Goal: Find specific page/section: Find specific page/section

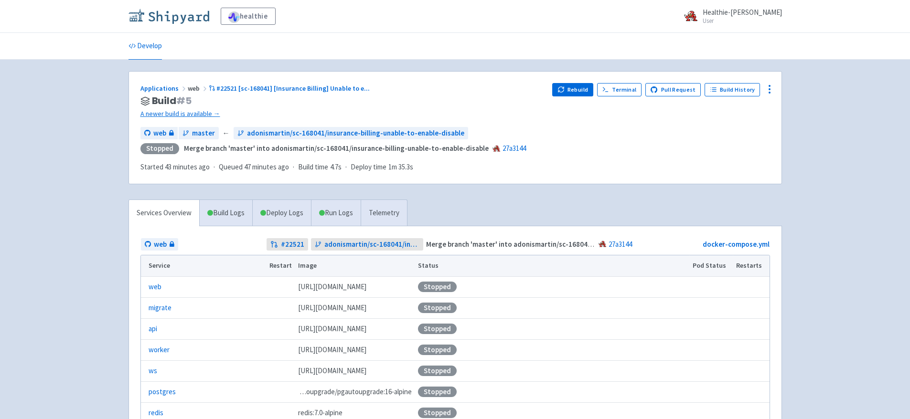
click at [187, 22] on img at bounding box center [168, 16] width 81 height 15
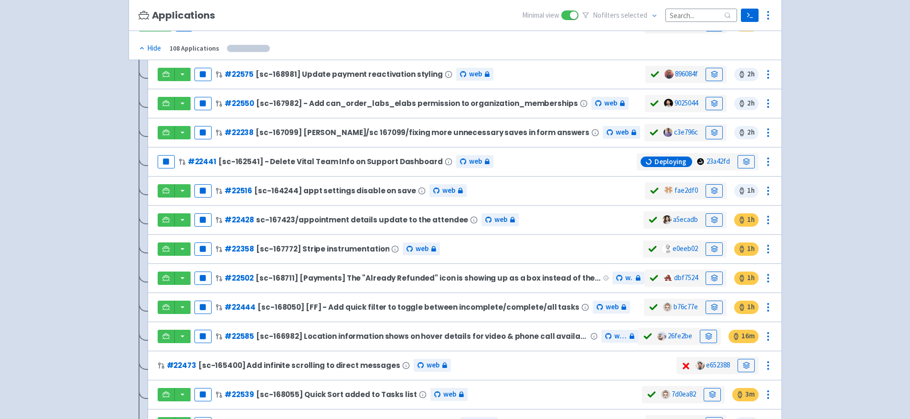
scroll to position [181, 0]
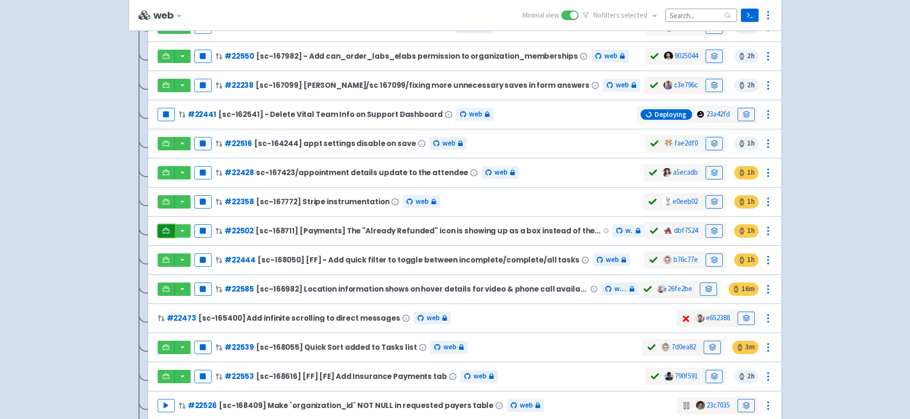
click at [168, 229] on icon at bounding box center [165, 230] width 7 height 5
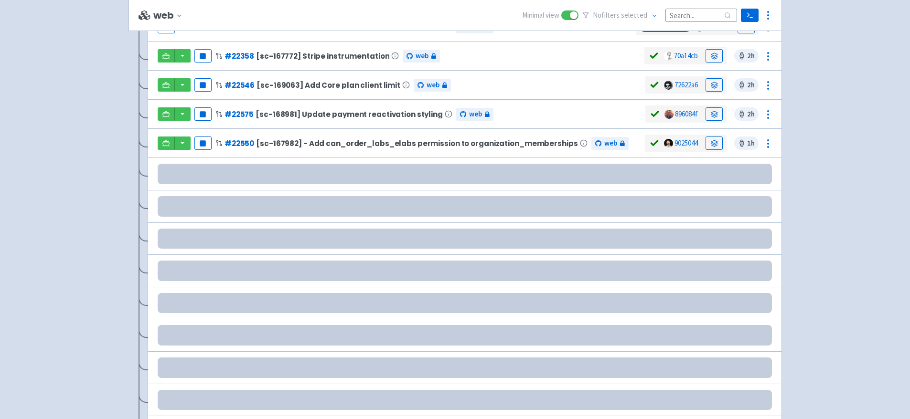
scroll to position [177, 0]
